Goal: Transaction & Acquisition: Purchase product/service

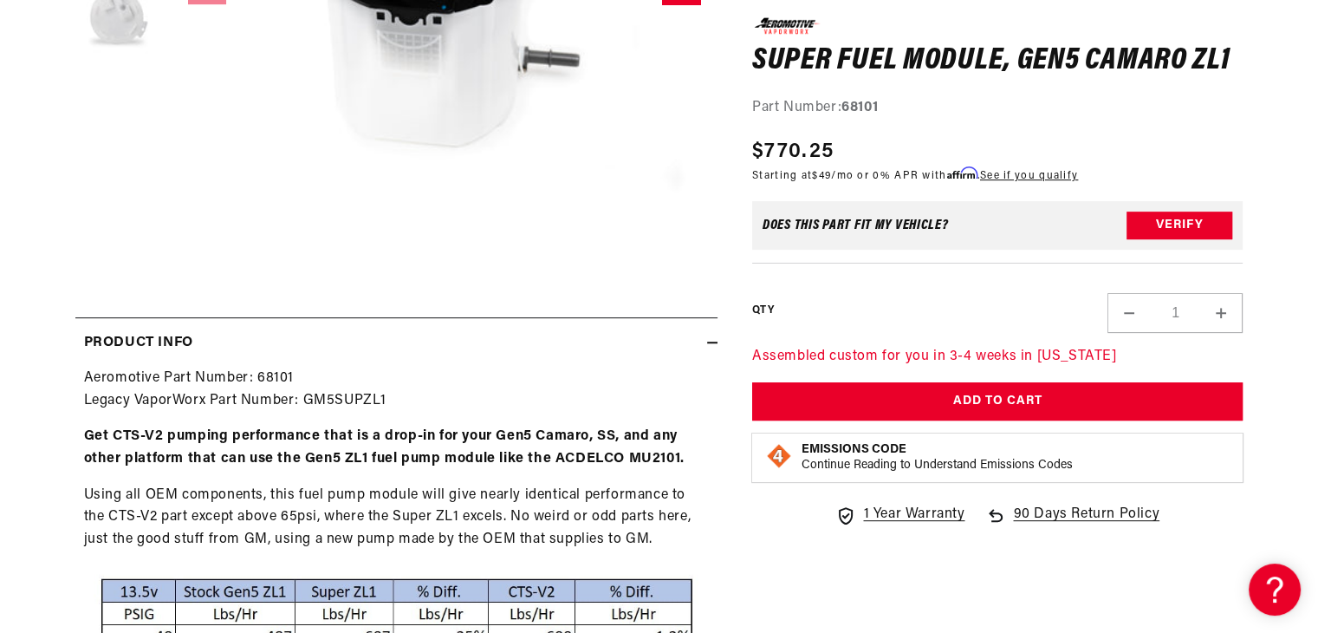
scroll to position [737, 0]
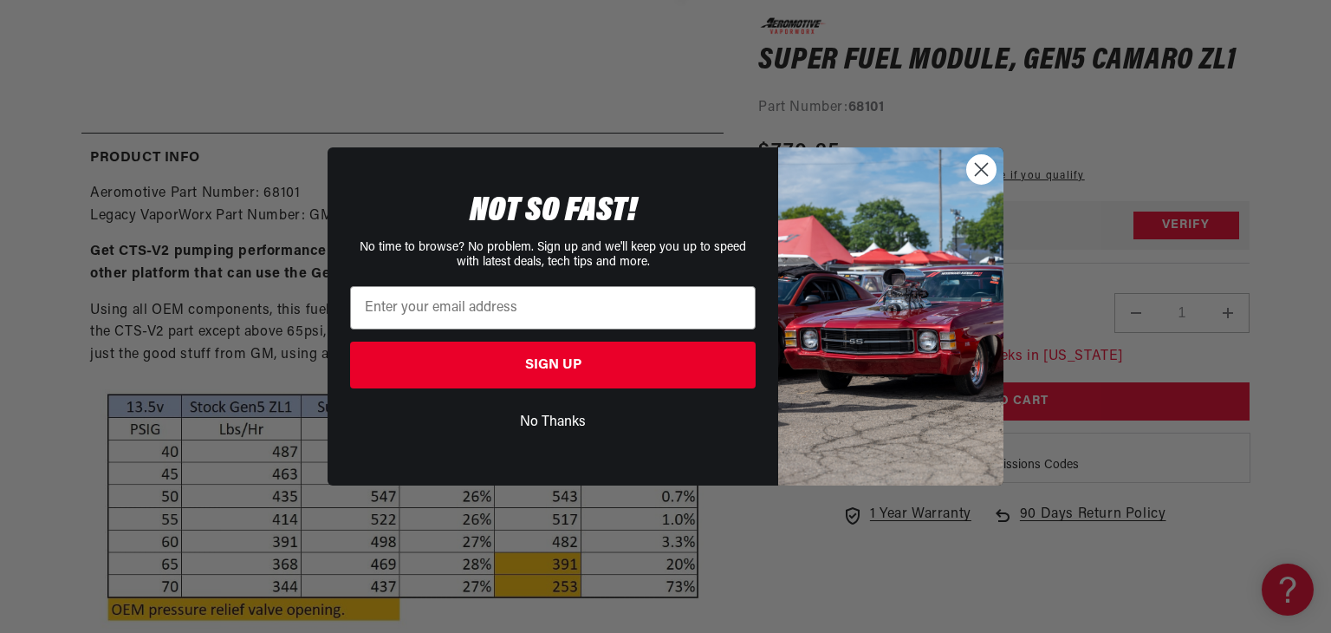
click at [971, 171] on circle "Close dialog" at bounding box center [981, 169] width 29 height 29
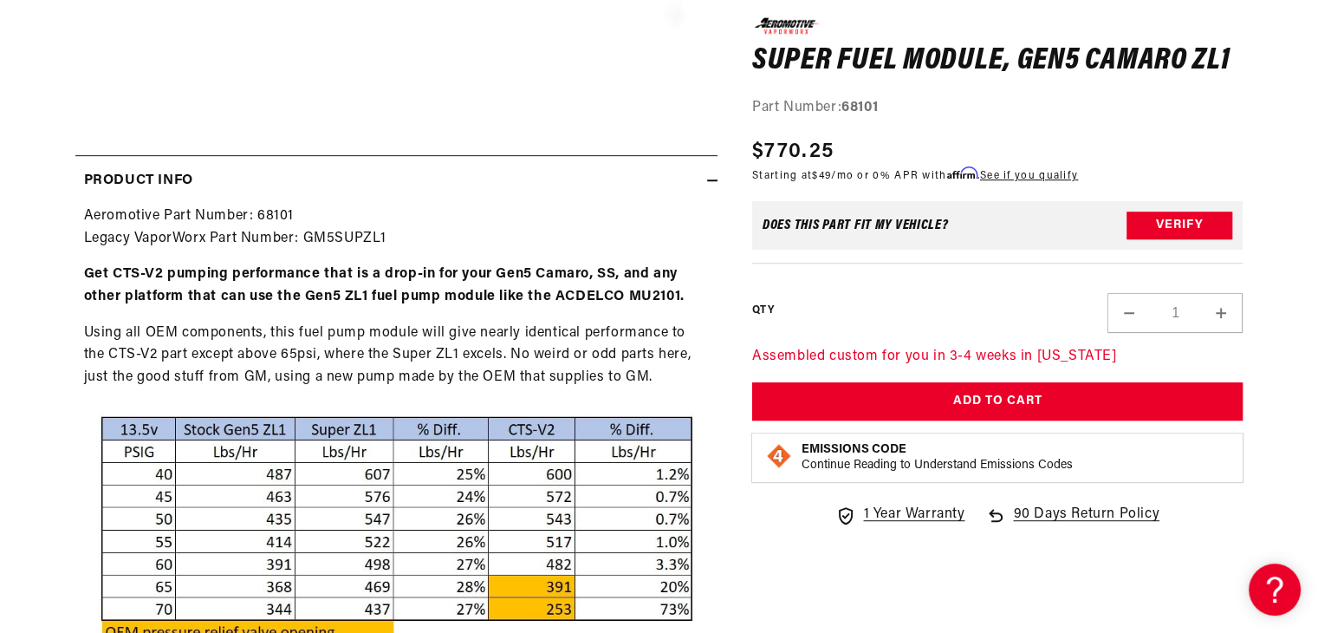
scroll to position [0, 0]
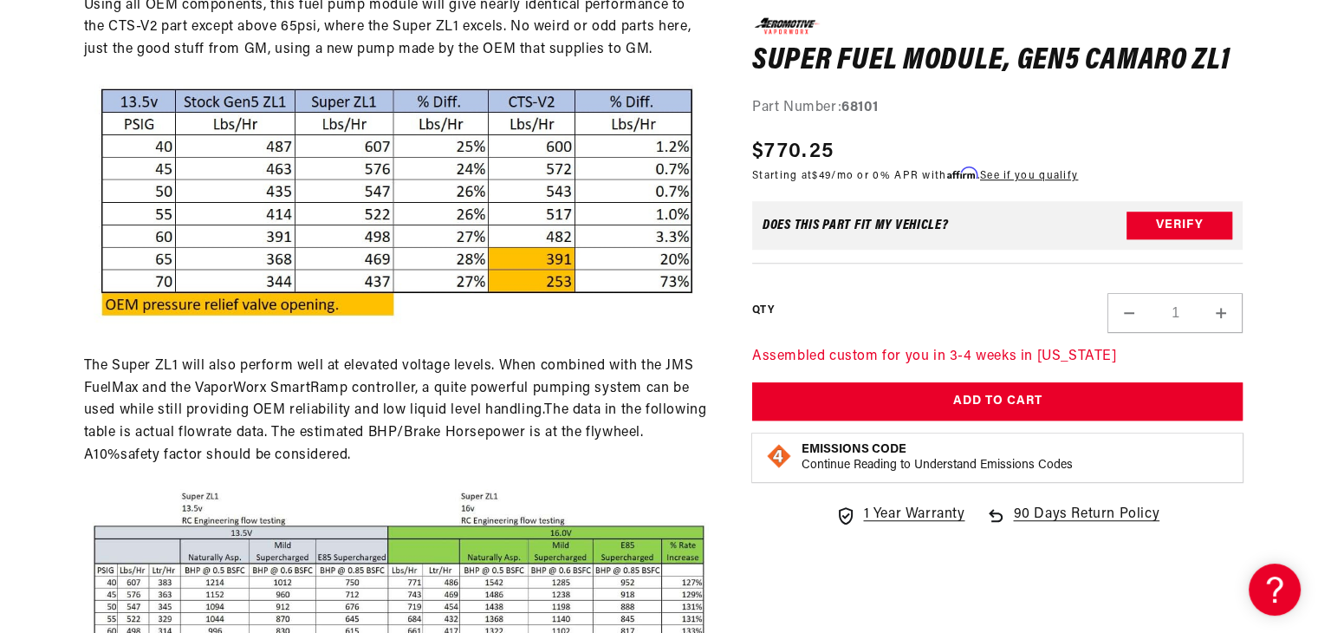
scroll to position [1047, 0]
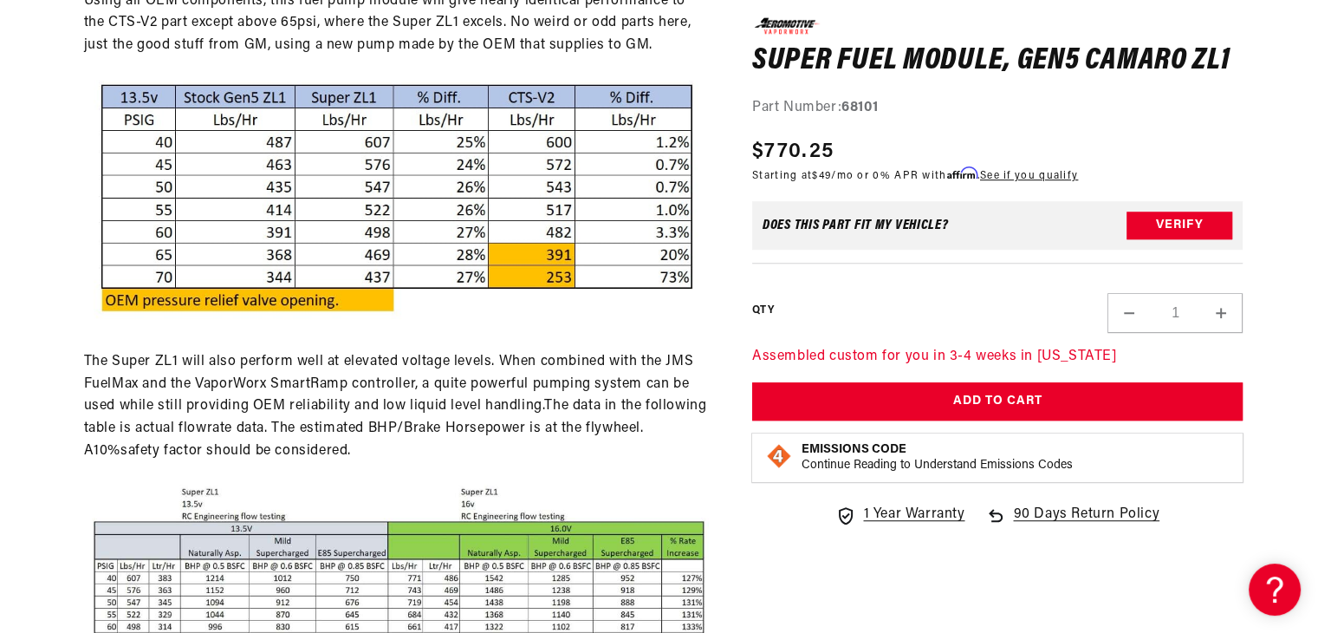
click at [575, 219] on img at bounding box center [396, 199] width 625 height 258
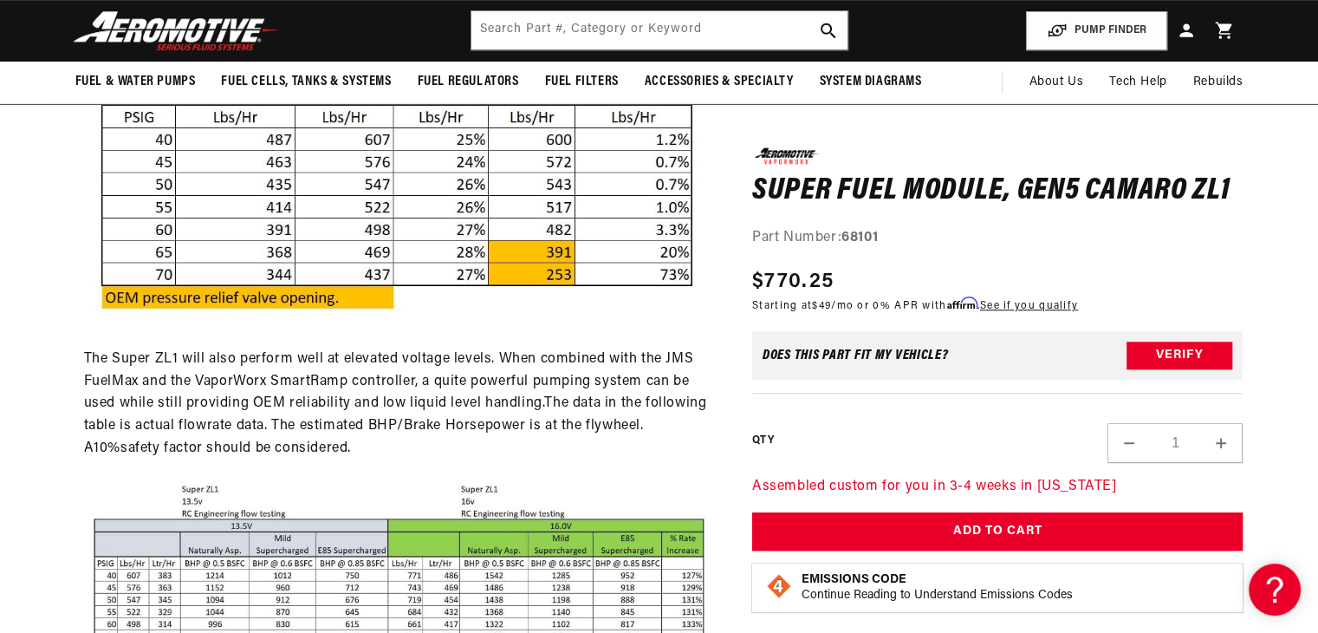
scroll to position [0, 0]
